Goal: Find specific page/section: Find specific page/section

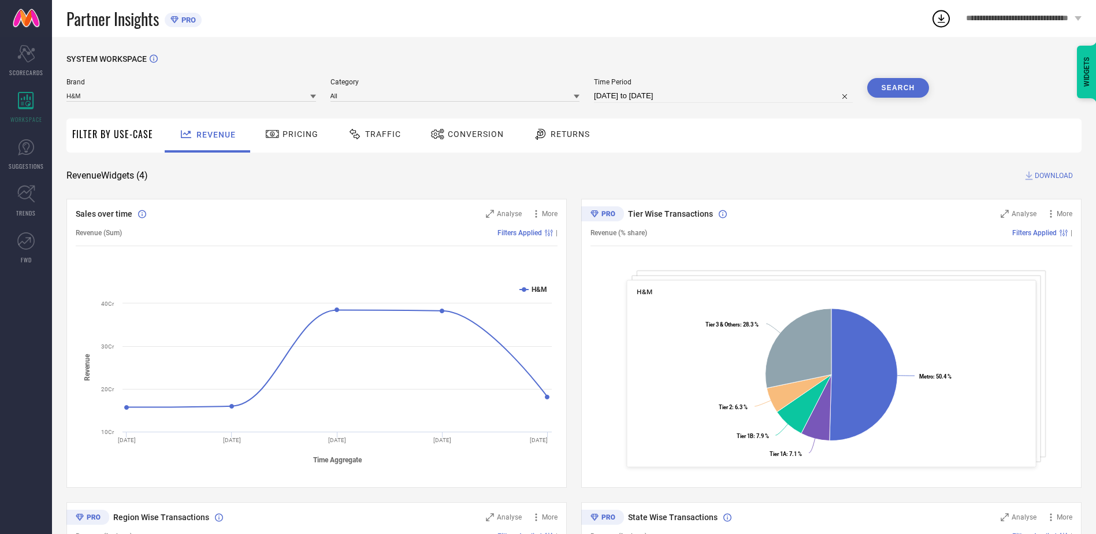
click at [369, 140] on div "Traffic" at bounding box center [374, 134] width 59 height 20
